Goal: Find specific page/section: Find specific page/section

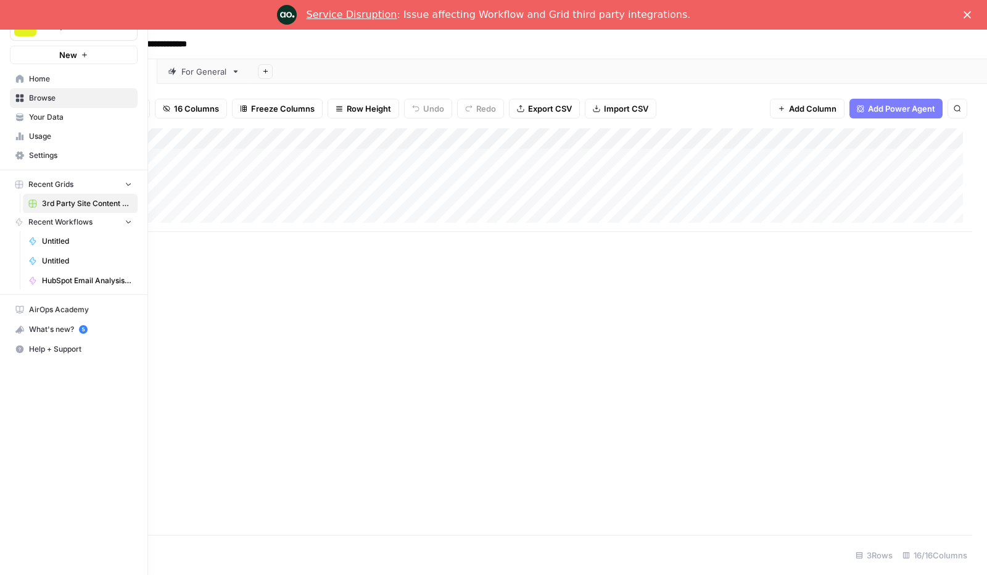
click at [13, 77] on link "Home" at bounding box center [74, 79] width 128 height 20
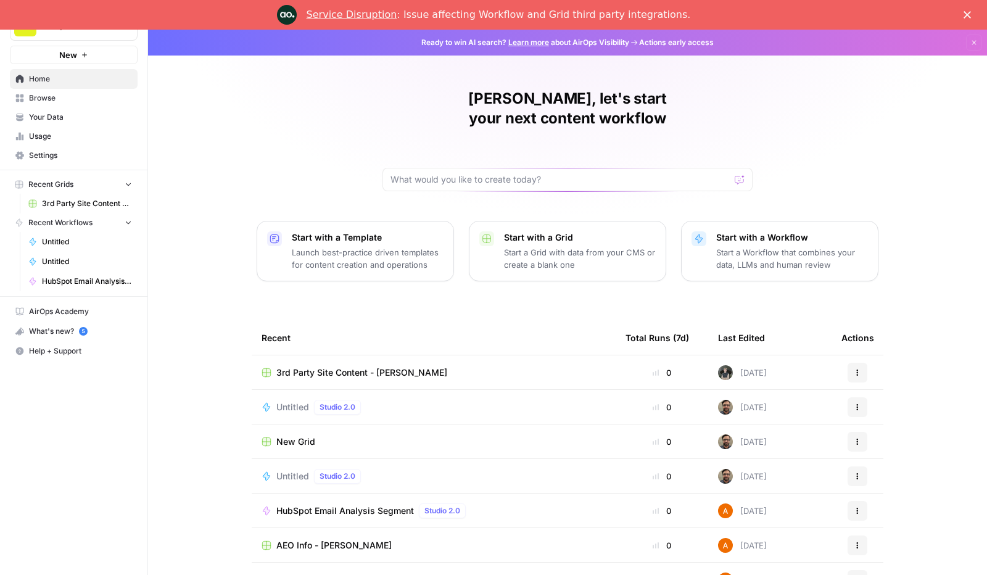
scroll to position [21, 0]
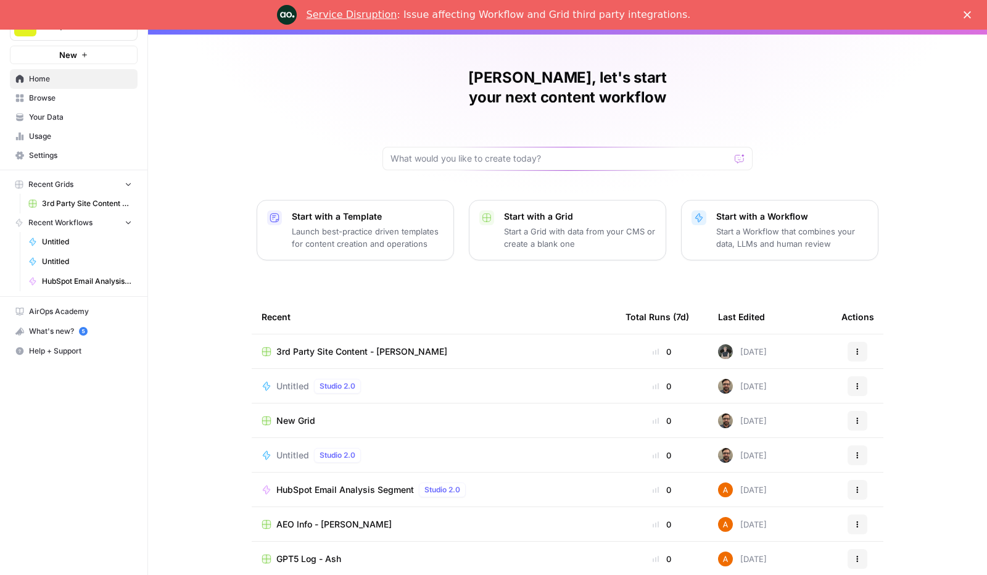
click at [60, 98] on span "Browse" at bounding box center [80, 98] width 103 height 11
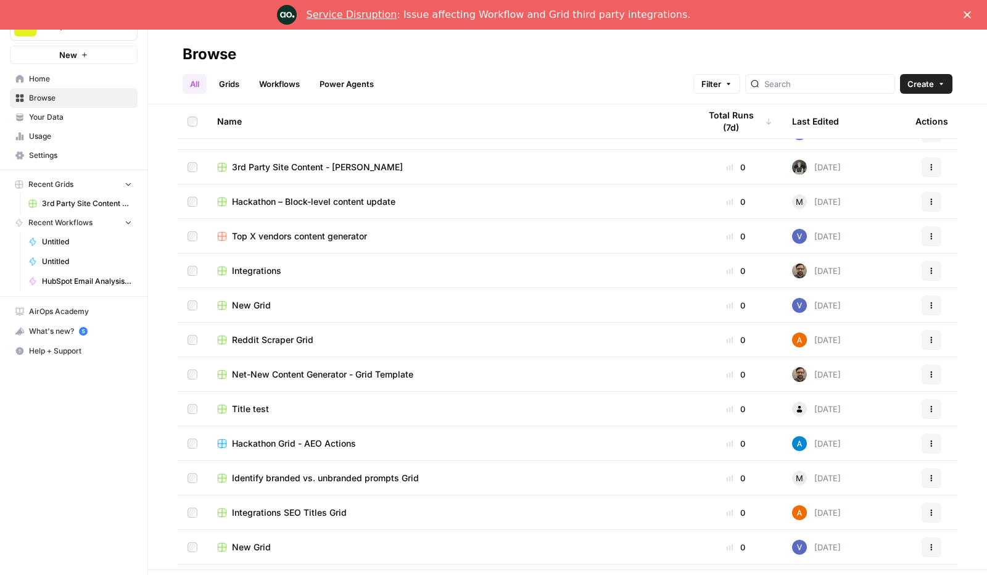
scroll to position [889, 0]
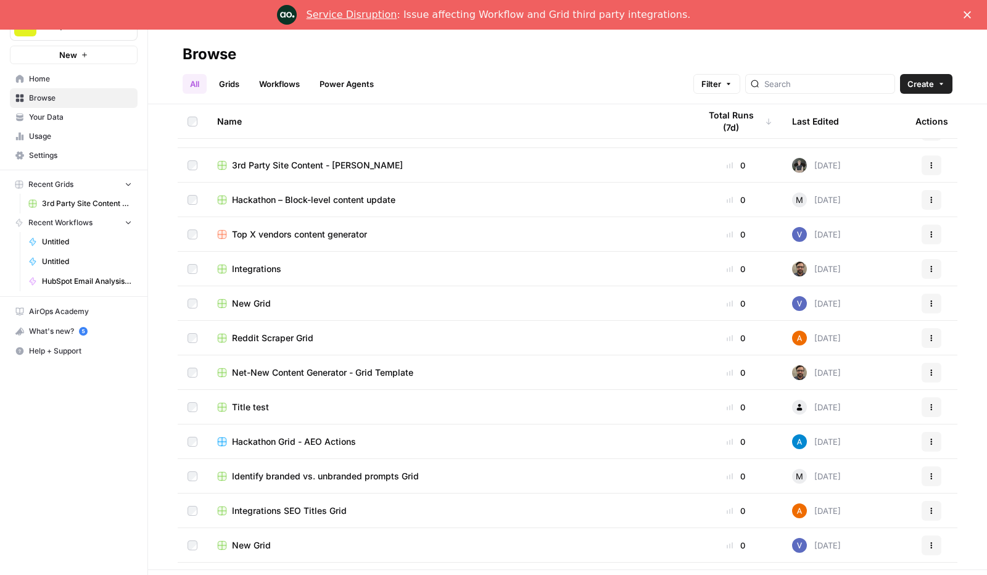
click at [294, 342] on span "Reddit Scraper Grid" at bounding box center [272, 338] width 81 height 12
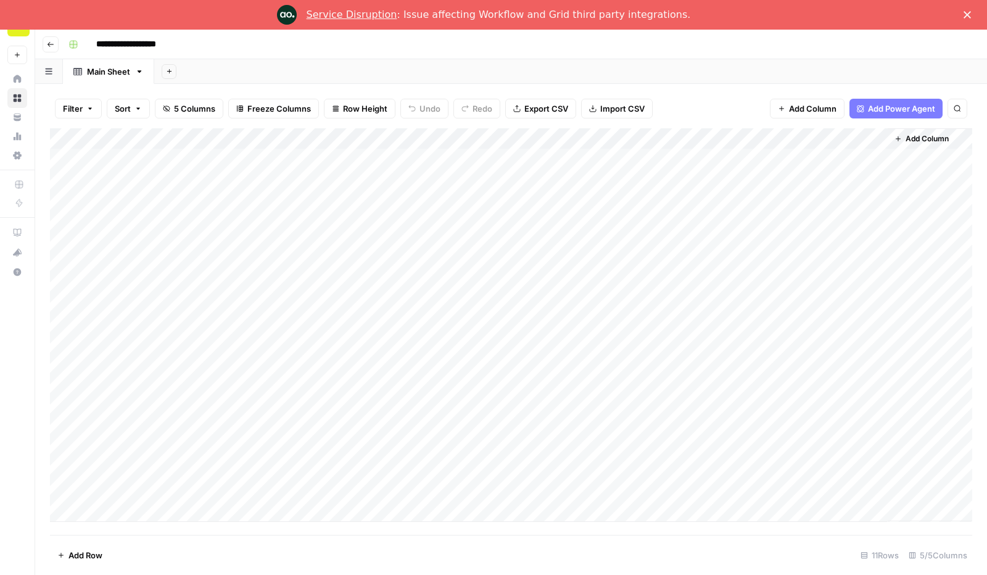
click at [165, 175] on div "Add Column" at bounding box center [511, 325] width 922 height 394
click at [314, 220] on div "Add Column" at bounding box center [511, 325] width 922 height 394
